Goal: Find specific page/section: Find specific page/section

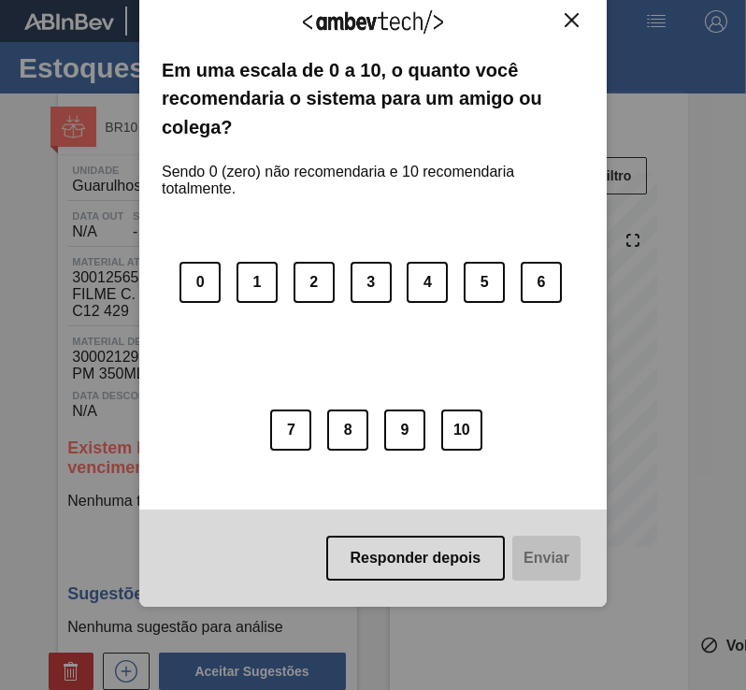
click at [575, 9] on div "Agradecemos seu feedback! Em uma escala de 0 a 10, o quanto você recomendaria o…" at bounding box center [373, 298] width 468 height 617
click at [572, 15] on img "Close" at bounding box center [572, 20] width 14 height 14
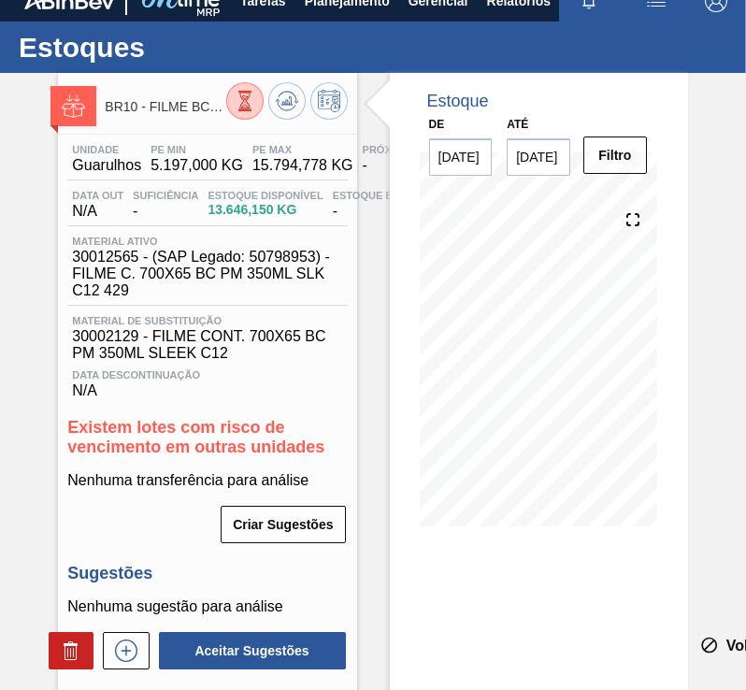
drag, startPoint x: 192, startPoint y: 261, endPoint x: 186, endPoint y: 306, distance: 45.2
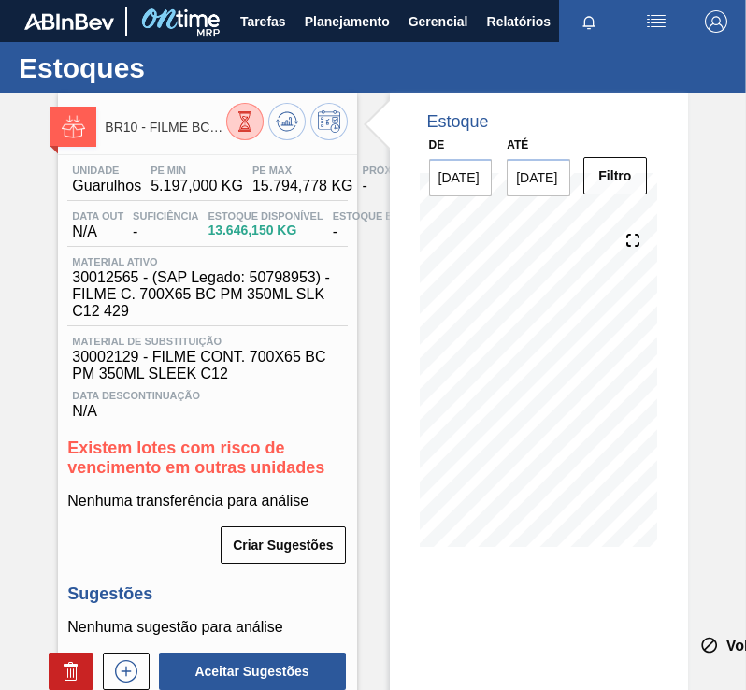
drag, startPoint x: 182, startPoint y: 408, endPoint x: 199, endPoint y: 267, distance: 142.2
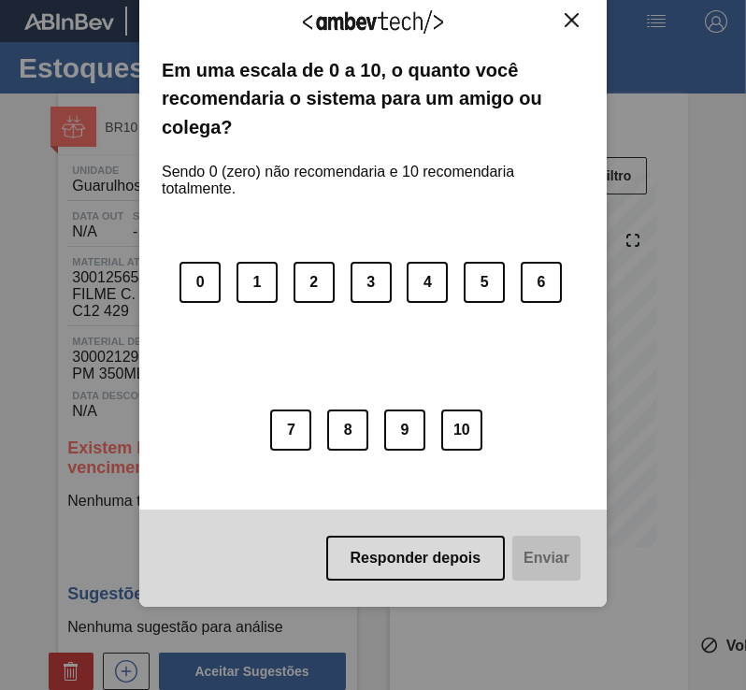
click at [560, 15] on button "Close" at bounding box center [571, 20] width 25 height 16
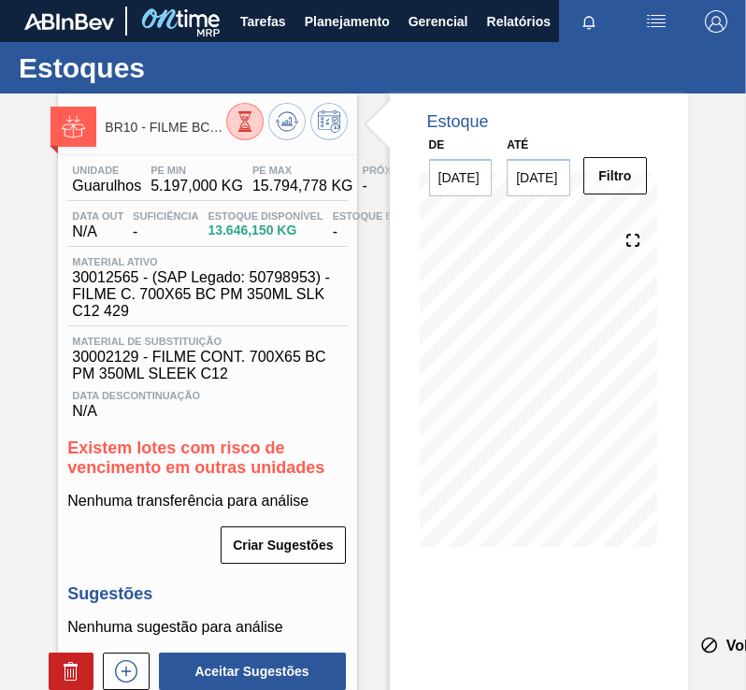
click at [653, 30] on img "button" at bounding box center [656, 21] width 22 height 22
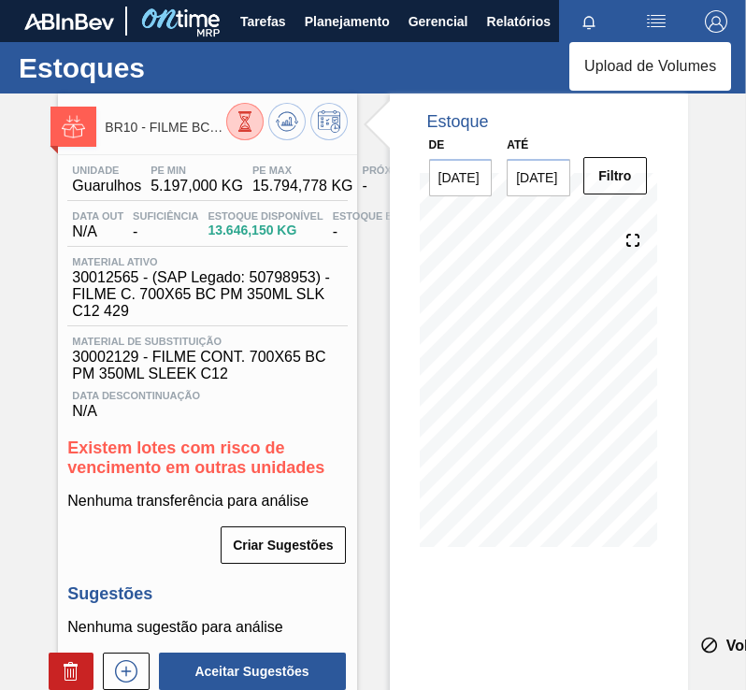
click at [515, 25] on div at bounding box center [373, 345] width 746 height 690
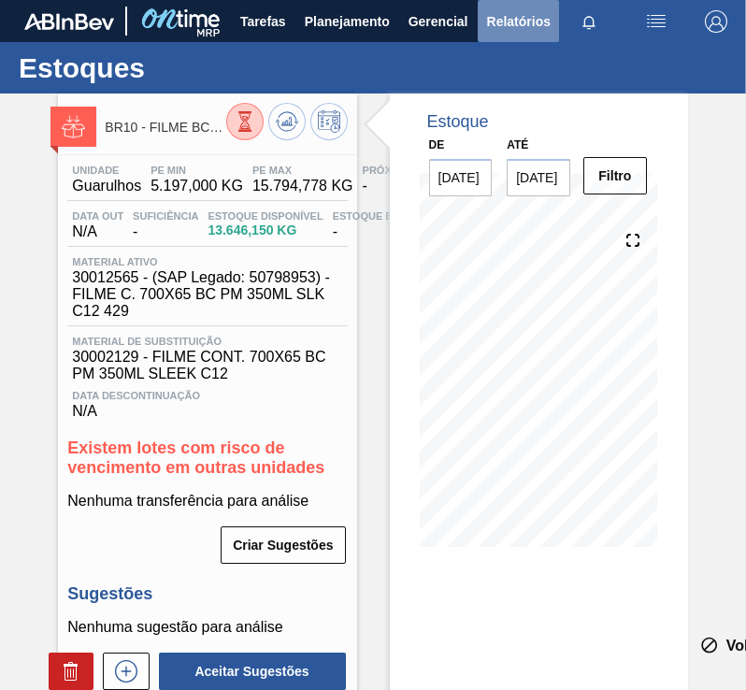
click at [515, 25] on span "Relatórios" at bounding box center [519, 21] width 64 height 22
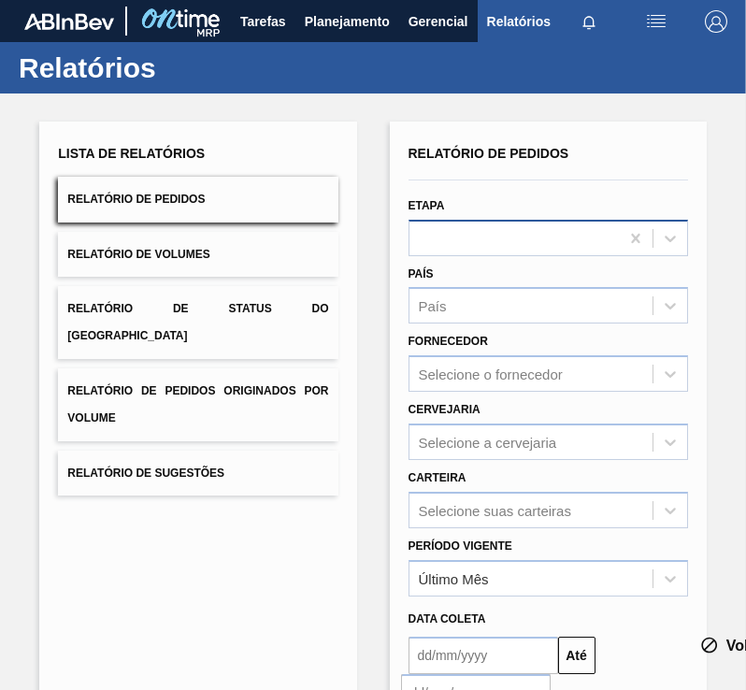
click at [517, 226] on div at bounding box center [515, 237] width 210 height 27
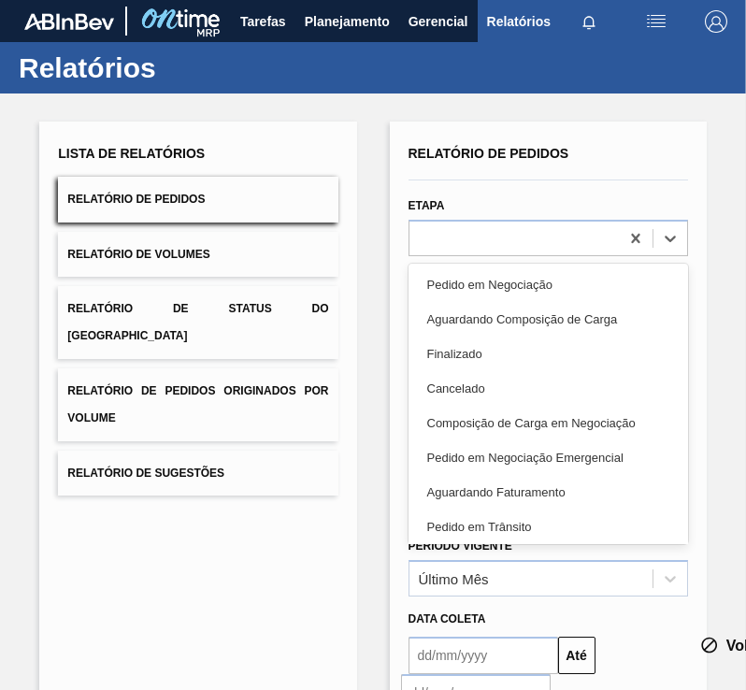
click at [369, 494] on div "Lista de Relatórios Relatório de Pedidos Relatório de Volumes Relatório de Stat…" at bounding box center [373, 517] width 746 height 847
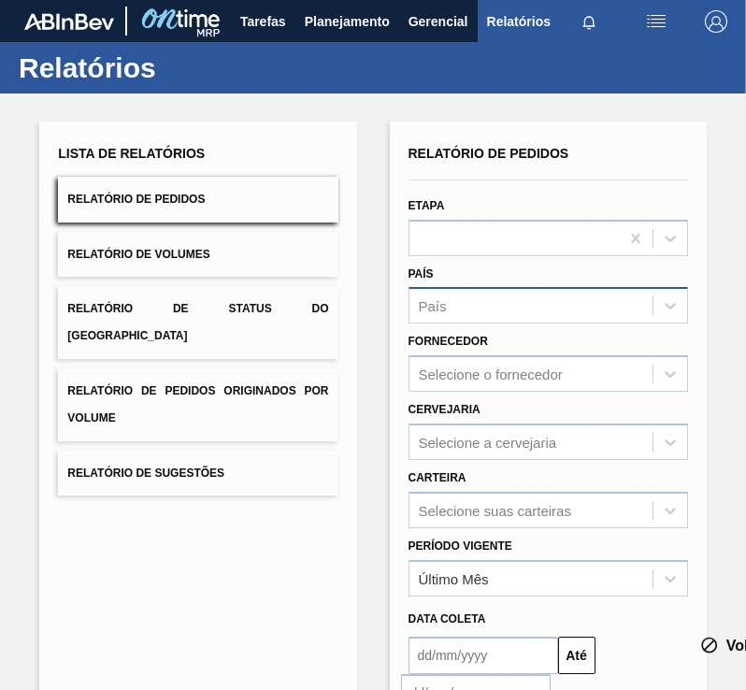
click at [500, 304] on div "País" at bounding box center [531, 306] width 243 height 27
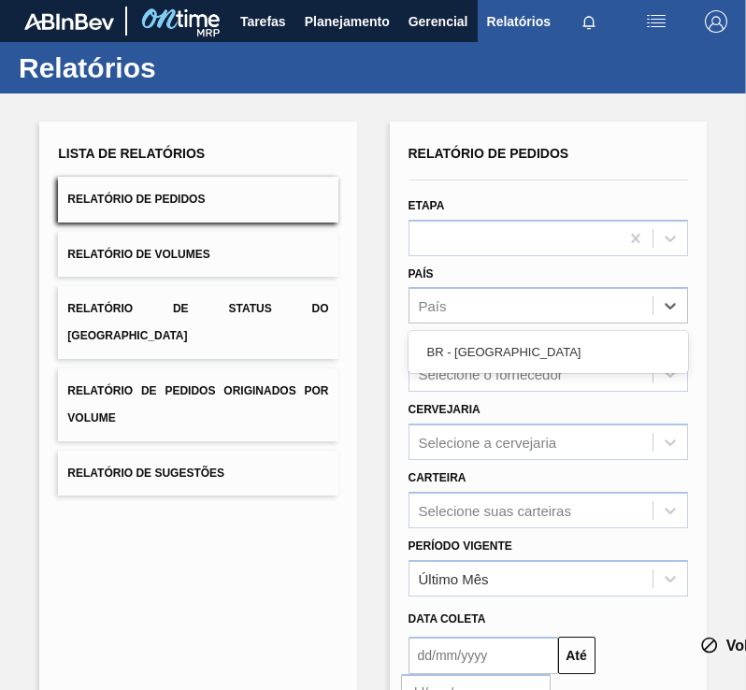
click at [253, 511] on div "Lista de Relatórios Relatório de Pedidos Relatório de Volumes Relatório de Stat…" at bounding box center [197, 520] width 317 height 796
